Goal: Information Seeking & Learning: Learn about a topic

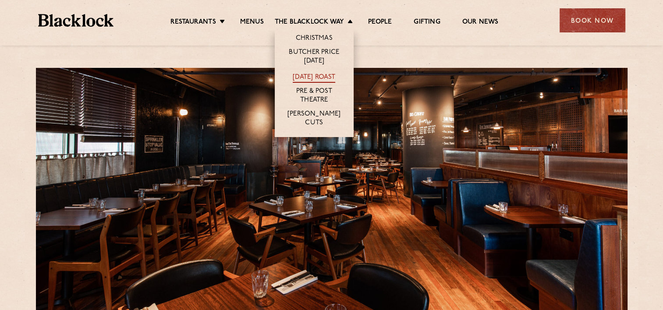
click at [312, 78] on link "[DATE] Roast" at bounding box center [314, 78] width 43 height 10
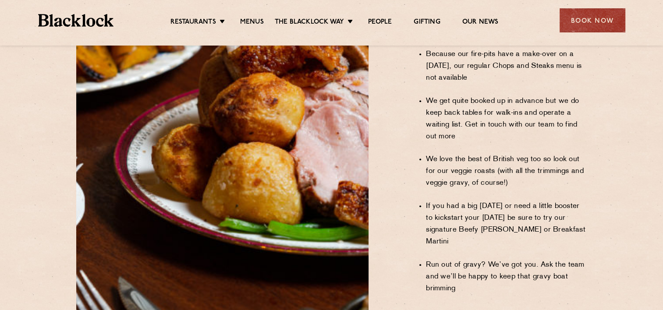
scroll to position [684, 0]
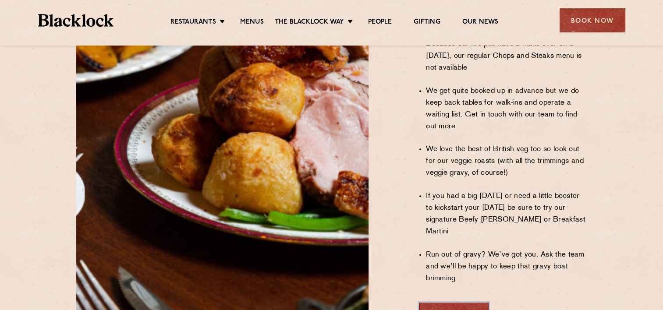
click at [454, 303] on link "View Menu" at bounding box center [454, 315] width 70 height 24
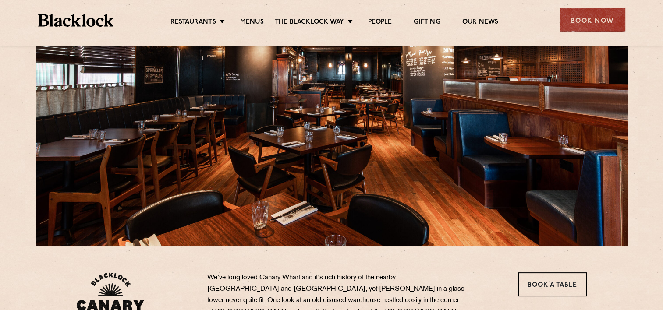
scroll to position [58, 0]
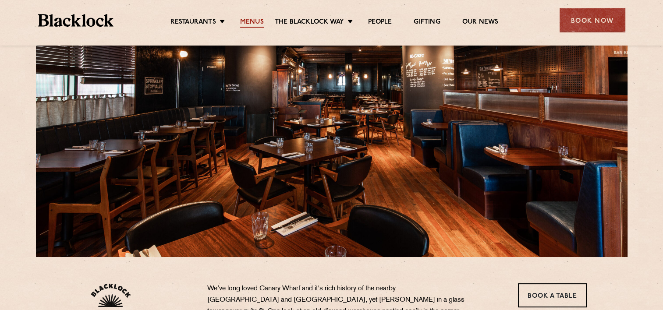
click at [246, 21] on link "Menus" at bounding box center [252, 23] width 24 height 10
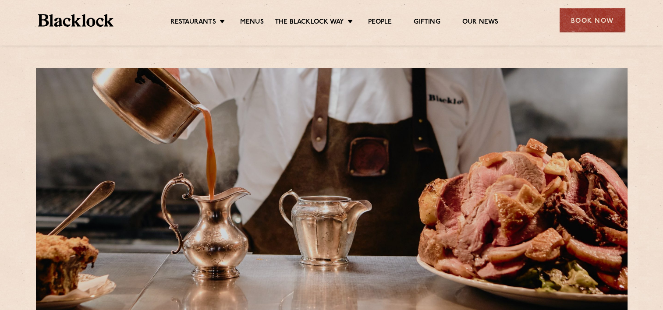
scroll to position [271, 0]
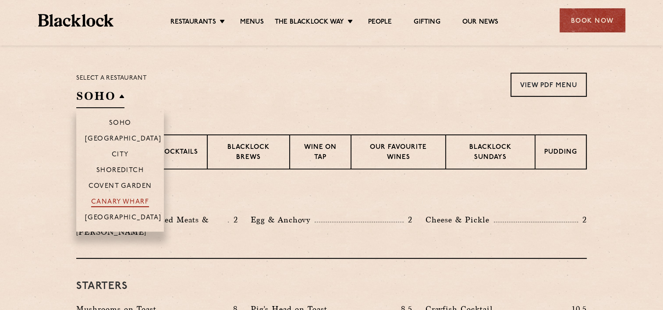
click at [117, 203] on p "Canary Wharf" at bounding box center [120, 203] width 58 height 9
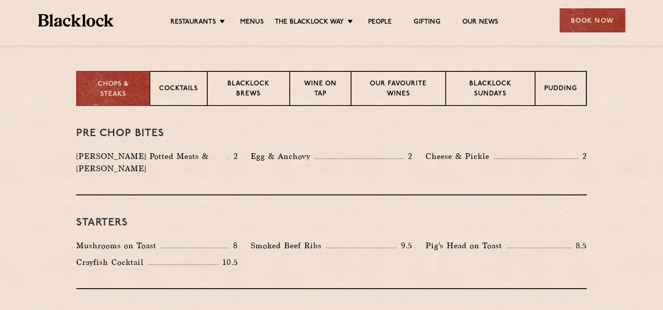
scroll to position [333, 0]
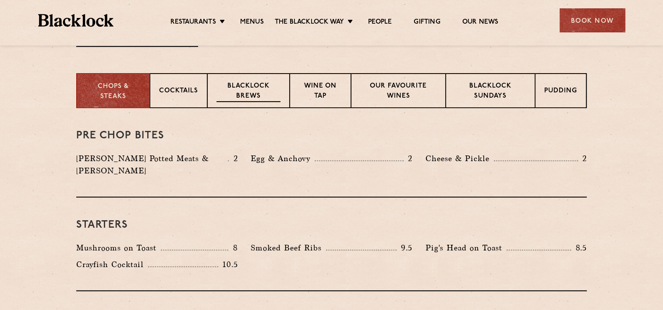
click at [256, 96] on p "Blacklock Brews" at bounding box center [249, 92] width 64 height 21
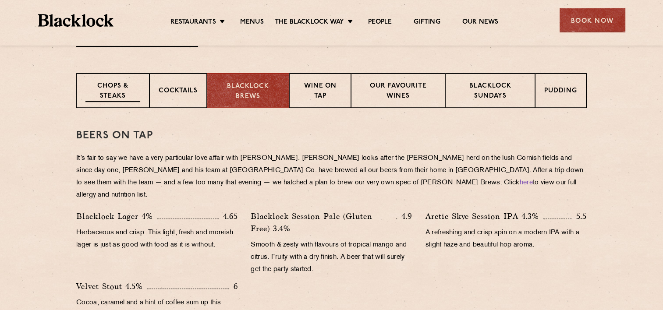
click at [109, 92] on p "Chops & Steaks" at bounding box center [113, 92] width 55 height 21
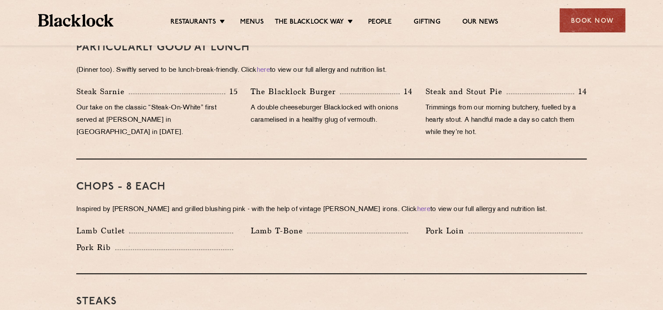
scroll to position [876, 0]
